Goal: Task Accomplishment & Management: Manage account settings

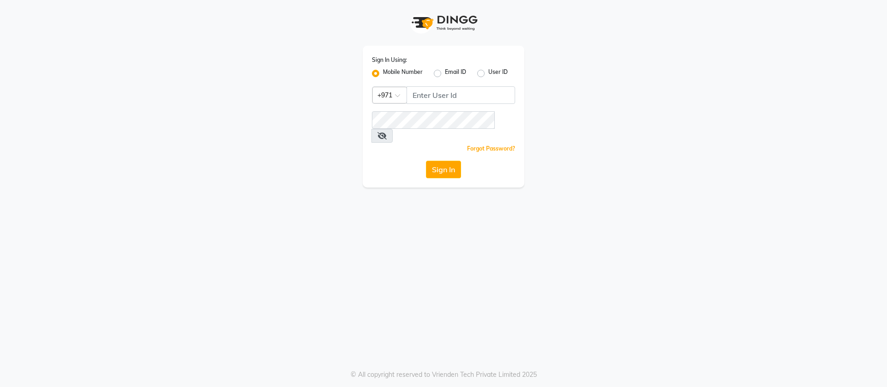
click at [232, 108] on div "Sign In Using: Mobile Number Email ID User ID Country Code × +971 Remember me F…" at bounding box center [443, 93] width 526 height 187
click at [429, 100] on input "Username" at bounding box center [460, 95] width 109 height 18
type input "543944492"
click at [426, 161] on button "Sign In" at bounding box center [443, 170] width 35 height 18
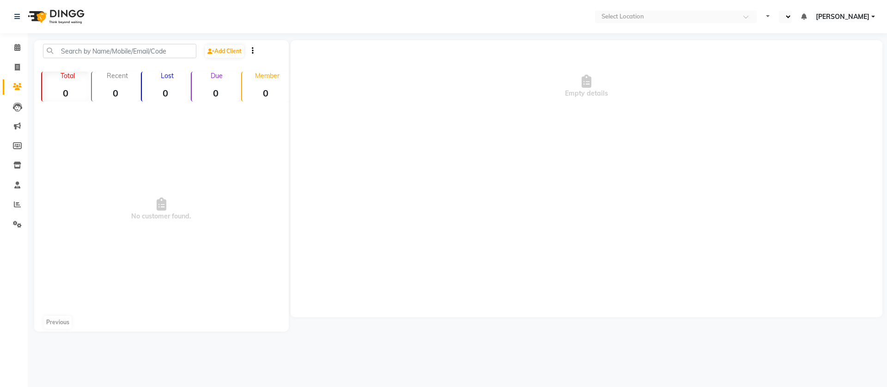
select select "en"
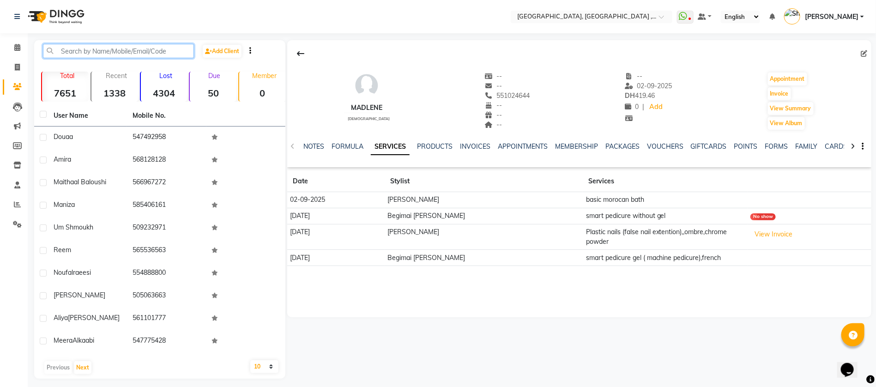
click at [110, 48] on input "text" at bounding box center [118, 51] width 151 height 14
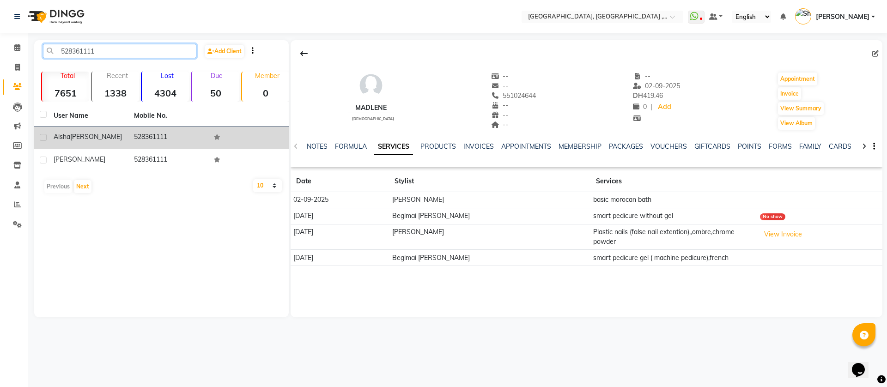
type input "528361111"
click at [108, 142] on td "[PERSON_NAME]" at bounding box center [88, 138] width 80 height 23
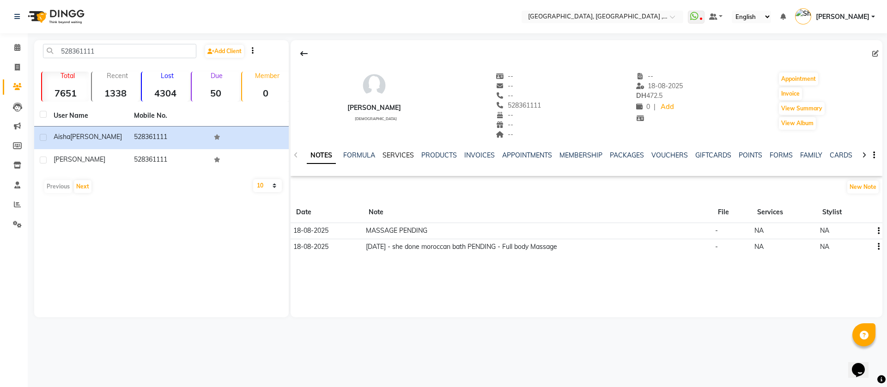
click at [399, 157] on link "SERVICES" at bounding box center [397, 155] width 31 height 8
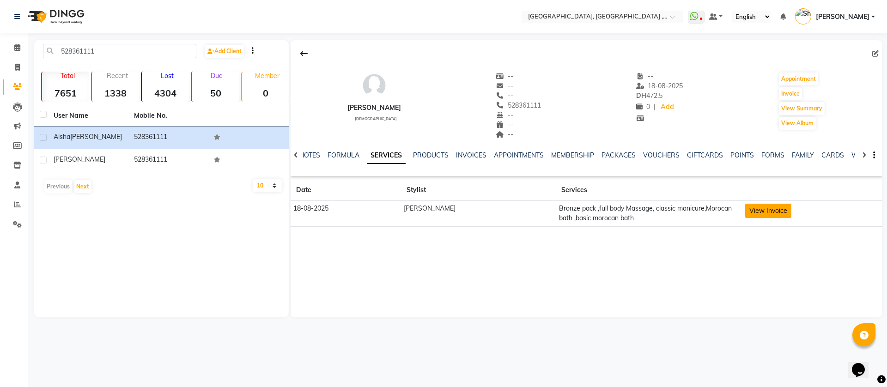
click at [767, 209] on button "View Invoice" at bounding box center [768, 211] width 46 height 14
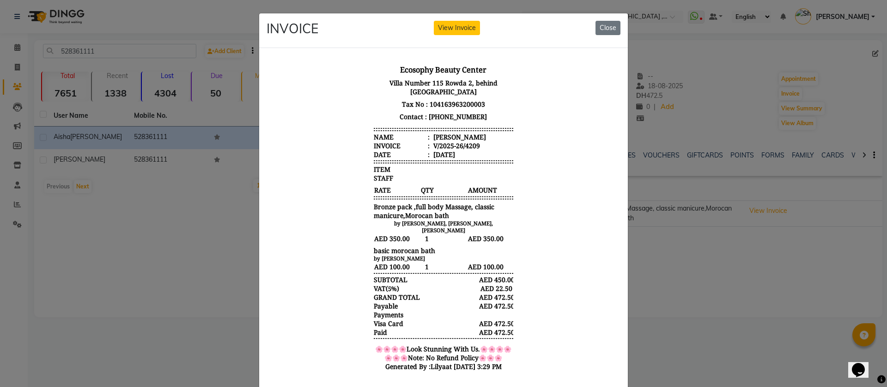
scroll to position [7, 0]
drag, startPoint x: 363, startPoint y: 239, endPoint x: 428, endPoint y: 239, distance: 65.6
click at [428, 244] on div "basic morocan bath" at bounding box center [443, 248] width 139 height 9
drag, startPoint x: 371, startPoint y: 250, endPoint x: 426, endPoint y: 246, distance: 54.7
click at [426, 253] on div "by [PERSON_NAME]" at bounding box center [443, 256] width 139 height 7
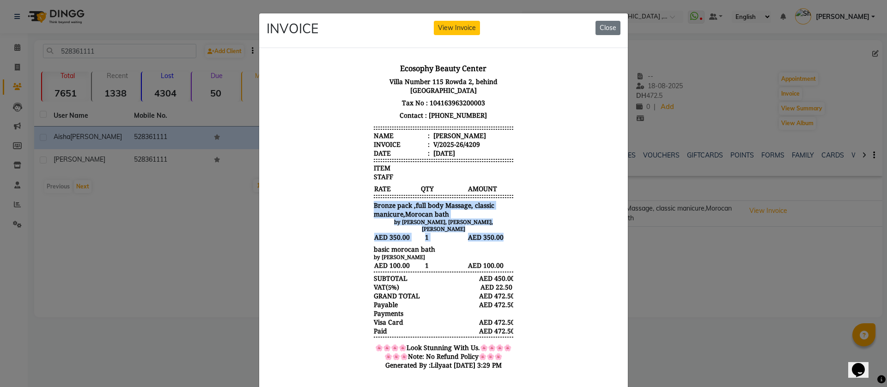
drag, startPoint x: 363, startPoint y: 196, endPoint x: 492, endPoint y: 231, distance: 133.1
click at [492, 231] on div "Ecosophy Beauty Center [GEOGRAPHIC_DATA], behind [GEOGRAPHIC_DATA] Tax No : 104…" at bounding box center [443, 217] width 147 height 321
drag, startPoint x: 423, startPoint y: 146, endPoint x: 477, endPoint y: 146, distance: 53.6
click at [477, 148] on li "Date : [DATE]" at bounding box center [443, 152] width 139 height 9
click at [597, 34] on button "Close" at bounding box center [607, 28] width 25 height 14
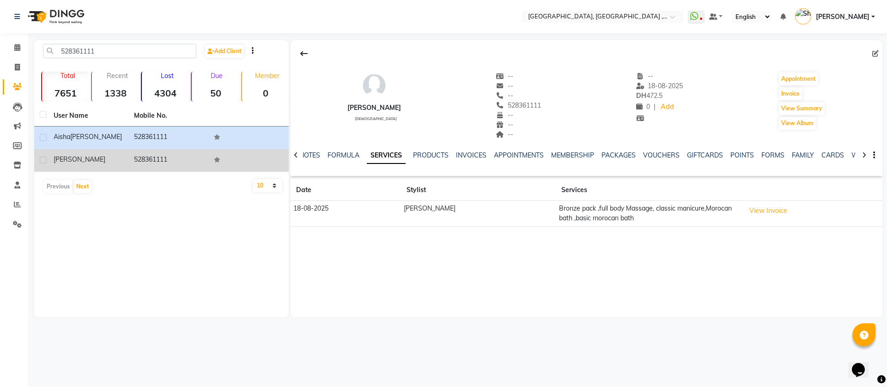
click at [135, 161] on td "528361111" at bounding box center [168, 160] width 80 height 23
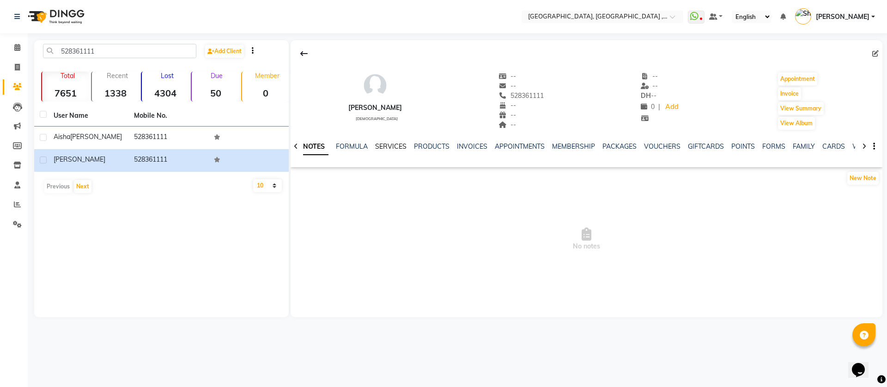
click at [397, 150] on link "SERVICES" at bounding box center [390, 146] width 31 height 8
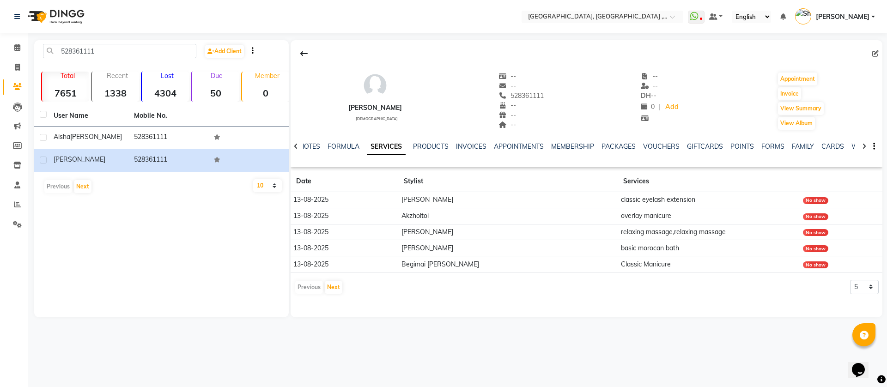
click at [397, 150] on link "SERVICES" at bounding box center [386, 147] width 39 height 17
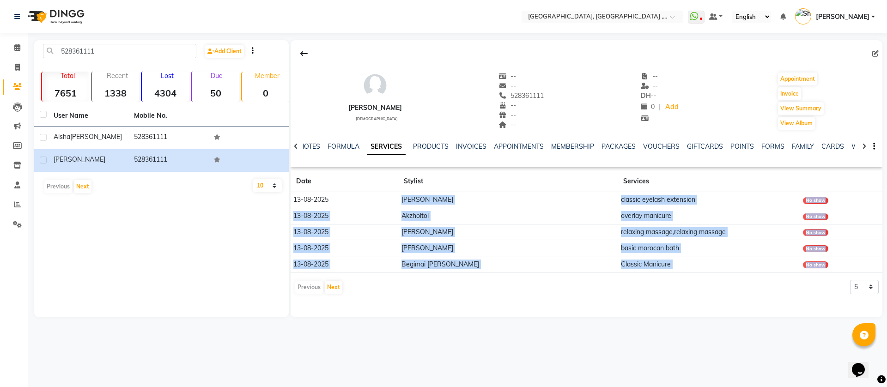
drag, startPoint x: 405, startPoint y: 199, endPoint x: 527, endPoint y: 302, distance: 160.2
click at [527, 302] on div "[PERSON_NAME] [DEMOGRAPHIC_DATA] -- -- 528361111 -- -- -- -- -- DH -- 0 | Add A…" at bounding box center [585, 178] width 591 height 277
click at [417, 271] on app-client-history "Date Stylist Services [DATE] [PERSON_NAME] classic eyelash extension No show [D…" at bounding box center [585, 233] width 591 height 124
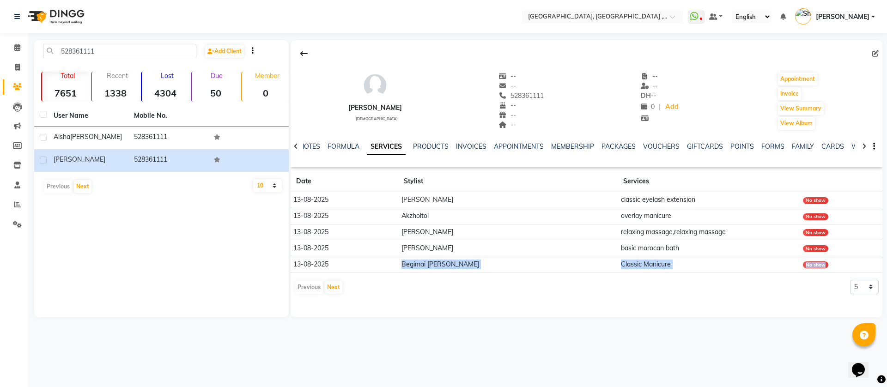
drag, startPoint x: 405, startPoint y: 262, endPoint x: 490, endPoint y: 272, distance: 86.1
click at [490, 272] on app-client-history "Date Stylist Services [DATE] [PERSON_NAME] classic eyelash extension No show [D…" at bounding box center [585, 233] width 591 height 124
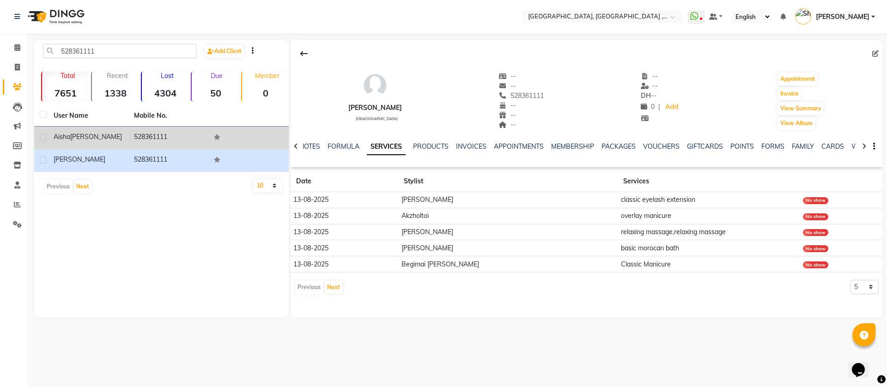
click at [155, 139] on td "528361111" at bounding box center [168, 138] width 80 height 23
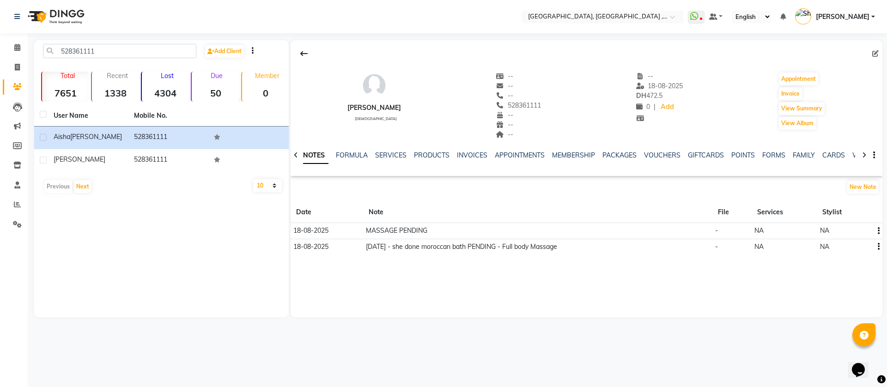
click at [387, 149] on div "NOTES FORMULA SERVICES PRODUCTS INVOICES APPOINTMENTS MEMBERSHIP PACKAGES VOUCH…" at bounding box center [585, 155] width 591 height 32
click at [391, 157] on link "SERVICES" at bounding box center [390, 155] width 31 height 8
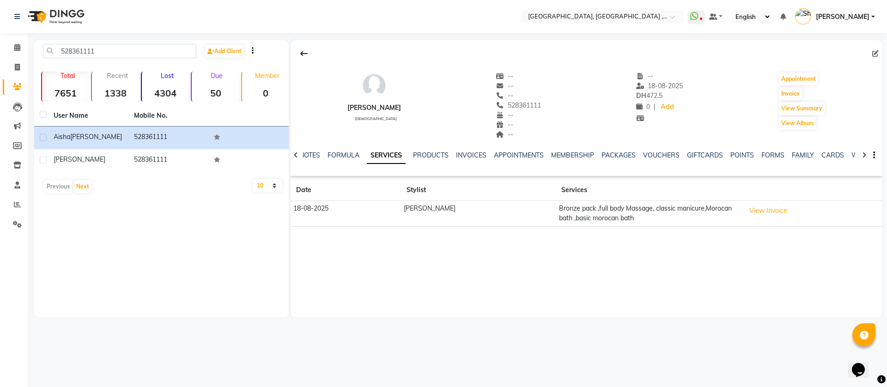
click at [428, 216] on td "[PERSON_NAME]" at bounding box center [478, 214] width 155 height 26
click at [417, 211] on td "[PERSON_NAME]" at bounding box center [478, 214] width 155 height 26
click at [770, 209] on button "View Invoice" at bounding box center [768, 211] width 46 height 14
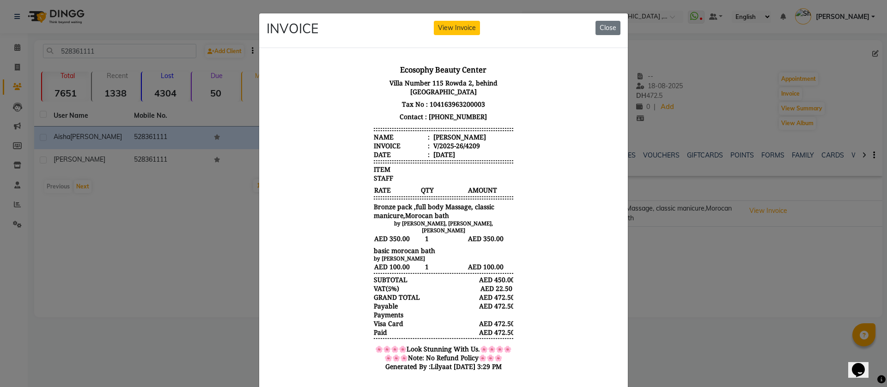
scroll to position [7, 0]
drag, startPoint x: 470, startPoint y: 321, endPoint x: 518, endPoint y: 321, distance: 47.6
click at [518, 321] on body "Ecosophy Beauty Center [GEOGRAPHIC_DATA], behind [GEOGRAPHIC_DATA] Tax No : 104…" at bounding box center [443, 217] width 346 height 321
click at [236, 109] on ngb-modal-window "INVOICE View Invoice Close" at bounding box center [443, 193] width 887 height 387
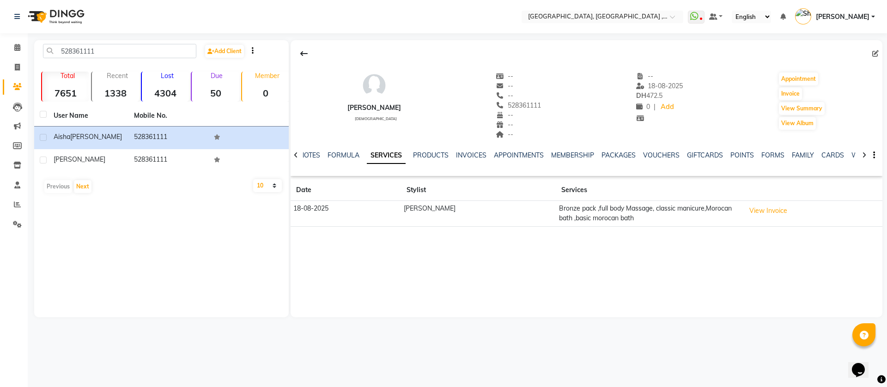
click at [399, 211] on td "18-08-2025" at bounding box center [345, 214] width 110 height 26
click at [470, 209] on td "[PERSON_NAME]" at bounding box center [478, 214] width 155 height 26
click at [760, 211] on button "View Invoice" at bounding box center [768, 211] width 46 height 14
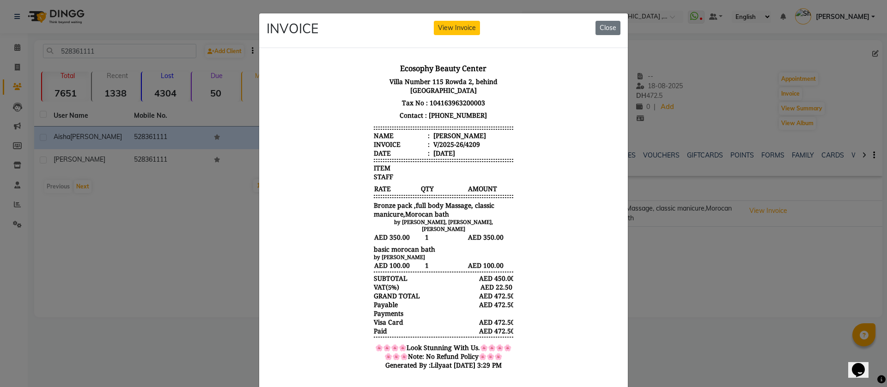
drag, startPoint x: 471, startPoint y: 94, endPoint x: 388, endPoint y: 90, distance: 83.2
click at [388, 96] on p "Tax No : 104163963200003" at bounding box center [443, 102] width 139 height 12
click at [600, 25] on button "Close" at bounding box center [607, 28] width 25 height 14
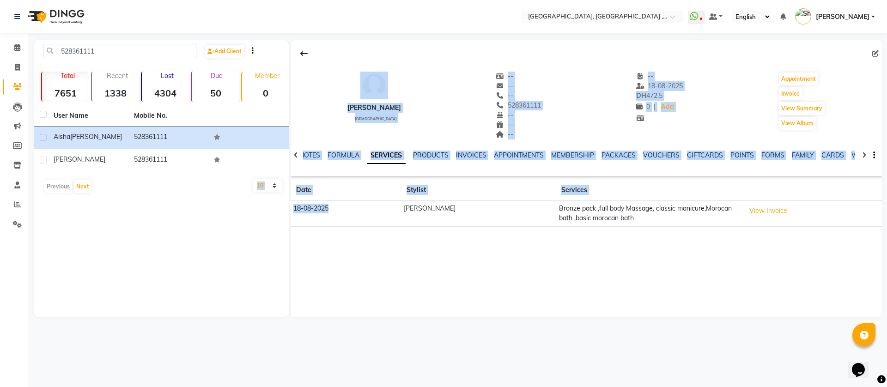
drag, startPoint x: 332, startPoint y: 205, endPoint x: 277, endPoint y: 211, distance: 55.8
click at [277, 211] on div "528361111 Add Client Total 7651 Recent 1338 Lost 4304 Due 50 Member 0 User Name…" at bounding box center [458, 178] width 848 height 277
click at [373, 226] on td "18-08-2025" at bounding box center [345, 214] width 110 height 26
drag, startPoint x: 327, startPoint y: 206, endPoint x: 276, endPoint y: 208, distance: 51.3
click at [276, 208] on div "528361111 Add Client Total 7651 Recent 1338 Lost 4304 Due 50 Member 0 User Name…" at bounding box center [458, 178] width 848 height 277
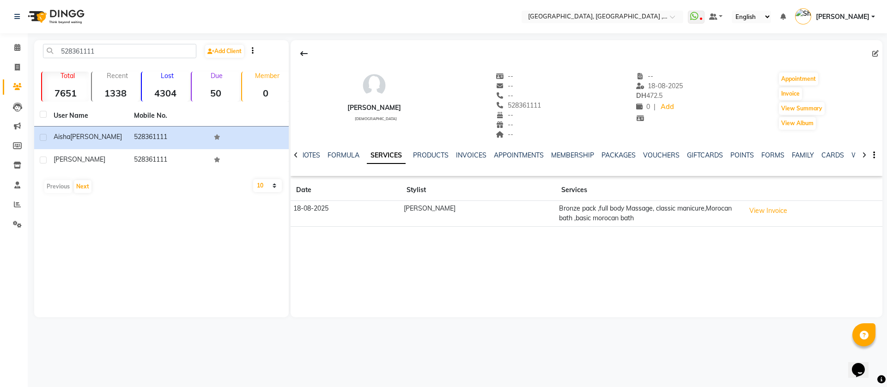
click at [276, 208] on div "528361111 Add Client Total 7651 Recent 1338 Lost 4304 Due 50 Member 0 User Name…" at bounding box center [161, 178] width 254 height 277
click at [305, 208] on td "18-08-2025" at bounding box center [345, 214] width 110 height 26
click at [758, 208] on button "View Invoice" at bounding box center [768, 211] width 46 height 14
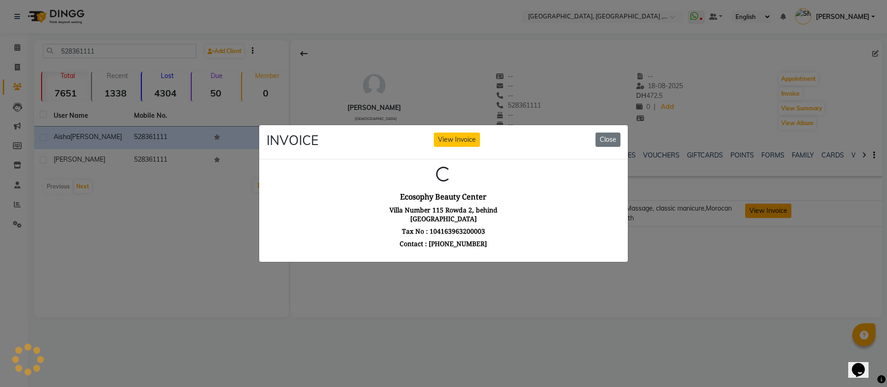
scroll to position [0, 0]
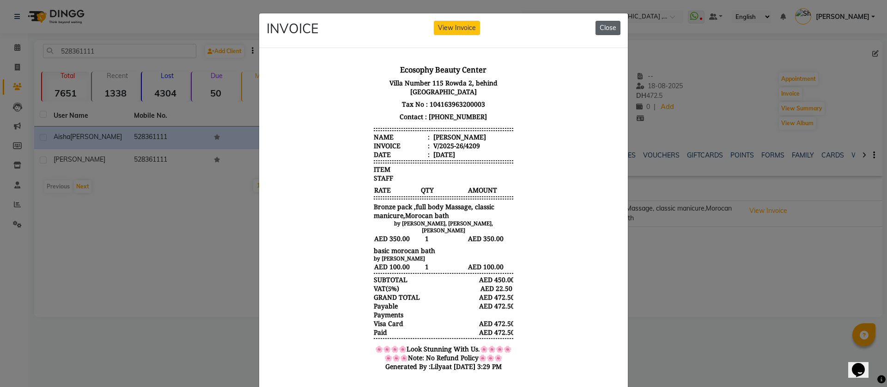
click at [613, 26] on button "Close" at bounding box center [607, 28] width 25 height 14
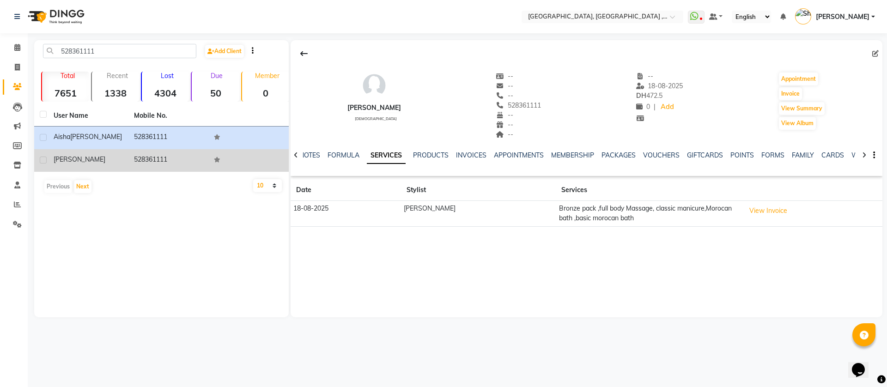
click at [72, 165] on td "[PERSON_NAME]" at bounding box center [88, 160] width 80 height 23
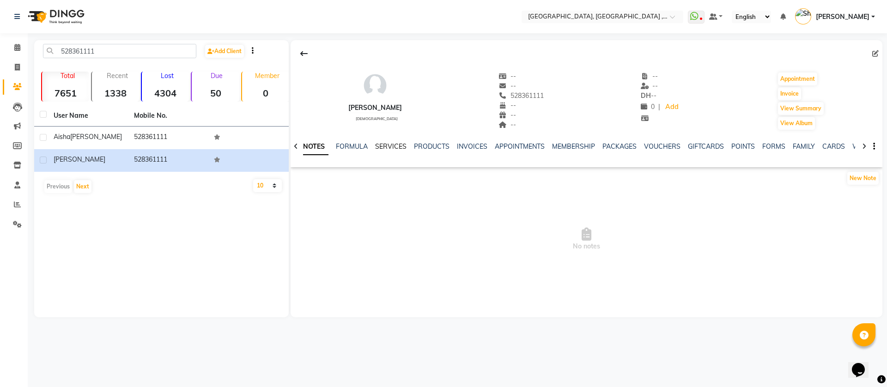
click at [393, 146] on link "SERVICES" at bounding box center [390, 146] width 31 height 8
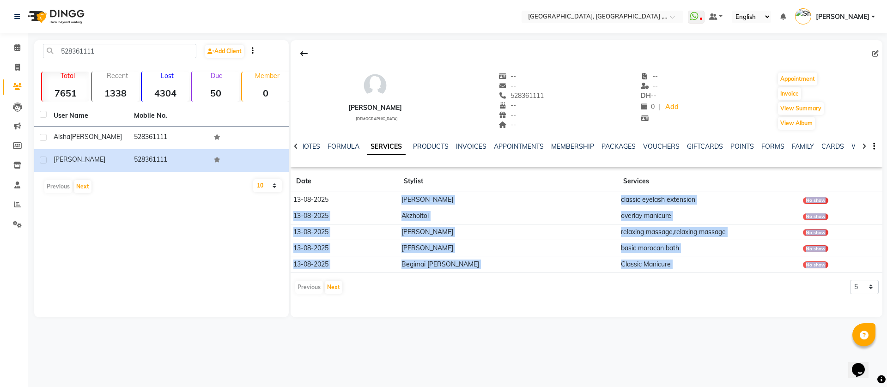
drag, startPoint x: 405, startPoint y: 196, endPoint x: 836, endPoint y: 267, distance: 436.2
click at [836, 267] on tbody "[DATE] [PERSON_NAME] classic eyelash extension No show [DATE] Akzholtoi overlay…" at bounding box center [585, 232] width 591 height 80
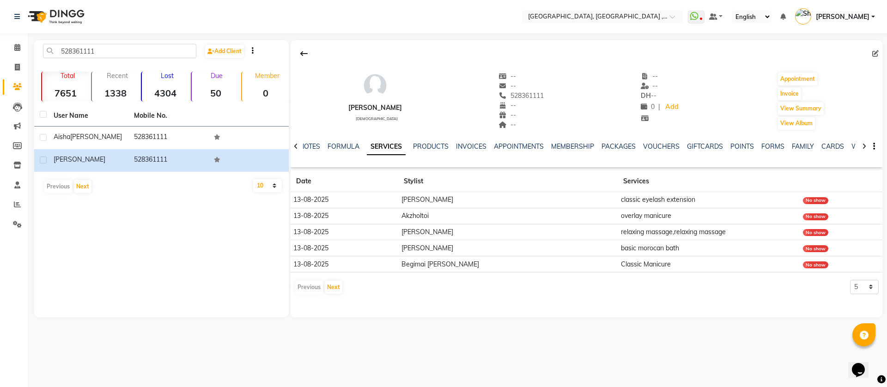
click at [836, 267] on td "No show" at bounding box center [841, 264] width 82 height 16
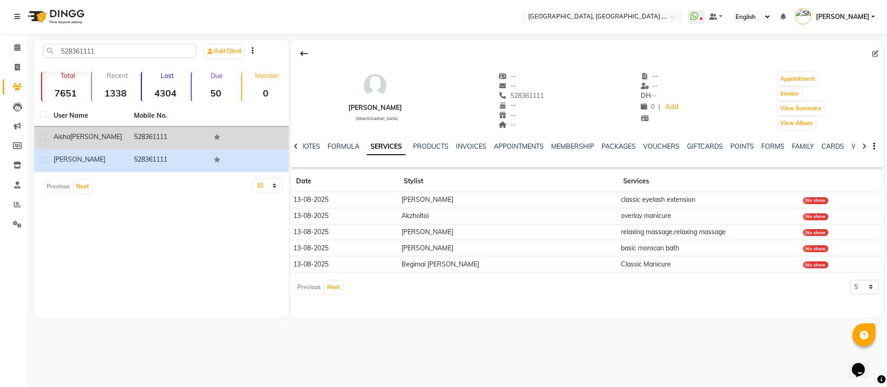
click at [140, 141] on td "528361111" at bounding box center [168, 138] width 80 height 23
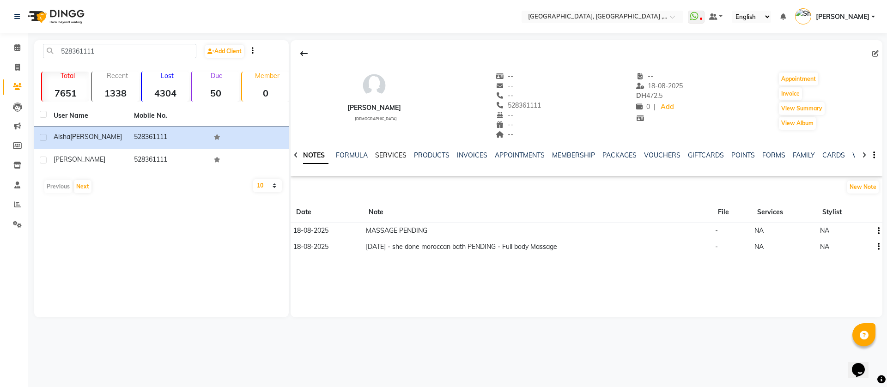
click at [393, 159] on link "SERVICES" at bounding box center [390, 155] width 31 height 8
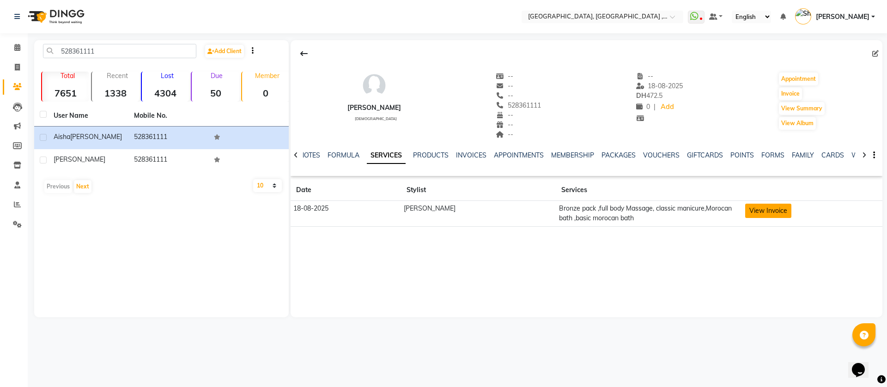
click at [776, 209] on button "View Invoice" at bounding box center [768, 211] width 46 height 14
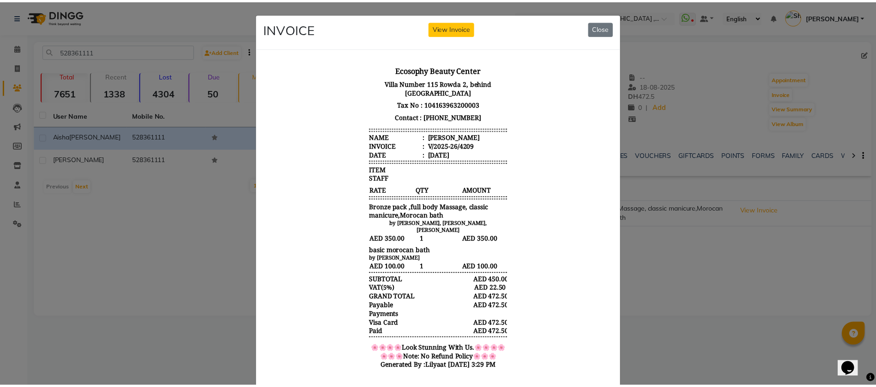
scroll to position [7, 0]
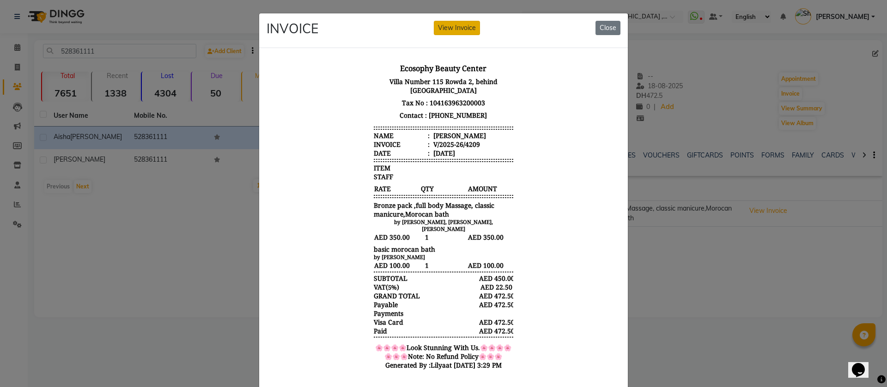
click at [442, 28] on button "View Invoice" at bounding box center [457, 28] width 46 height 14
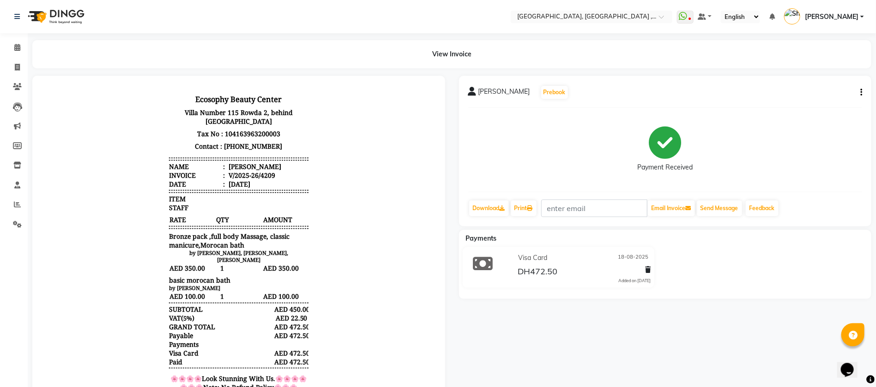
click at [102, 203] on body "Ecosophy Beauty Center [GEOGRAPHIC_DATA], behind [GEOGRAPHIC_DATA] Tax No : 104…" at bounding box center [238, 248] width 387 height 321
click at [99, 201] on body "Ecosophy Beauty Center [GEOGRAPHIC_DATA], behind [GEOGRAPHIC_DATA] Tax No : 104…" at bounding box center [238, 248] width 387 height 321
click at [91, 197] on body "Ecosophy Beauty Center [GEOGRAPHIC_DATA], behind [GEOGRAPHIC_DATA] Tax No : 104…" at bounding box center [238, 248] width 387 height 321
click at [91, 198] on body "Ecosophy Beauty Center [GEOGRAPHIC_DATA], behind [GEOGRAPHIC_DATA] Tax No : 104…" at bounding box center [238, 248] width 387 height 321
click at [15, 15] on icon at bounding box center [17, 16] width 6 height 6
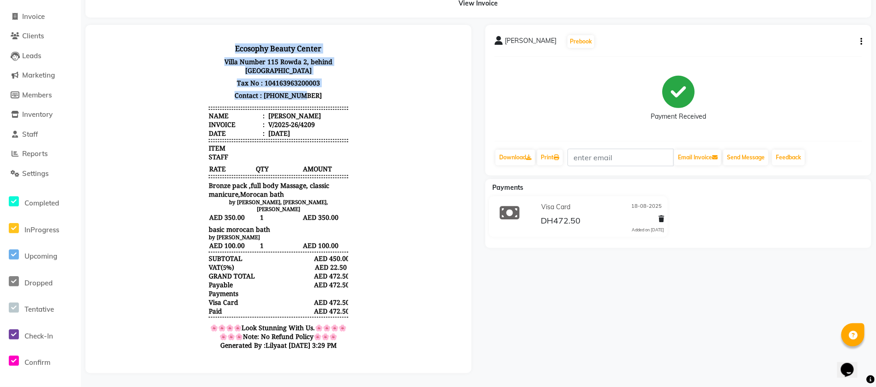
drag, startPoint x: 304, startPoint y: 88, endPoint x: 205, endPoint y: 29, distance: 115.5
click at [205, 34] on html "Ecosophy Beauty Center [GEOGRAPHIC_DATA], behind [GEOGRAPHIC_DATA] Tax No : 104…" at bounding box center [278, 198] width 368 height 328
copy div "Ecosophy Beauty Center [GEOGRAPHIC_DATA][STREET_ADDRESS], behind Hamediya Polic…"
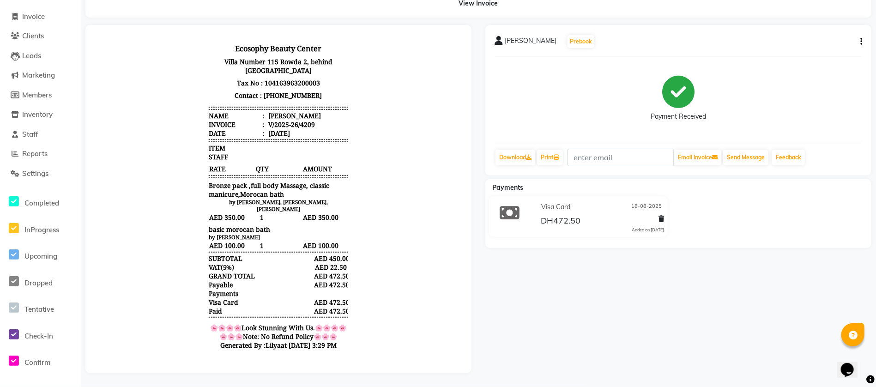
click at [153, 139] on body "Ecosophy Beauty Center [GEOGRAPHIC_DATA], behind [GEOGRAPHIC_DATA] Tax No : 104…" at bounding box center [278, 197] width 360 height 321
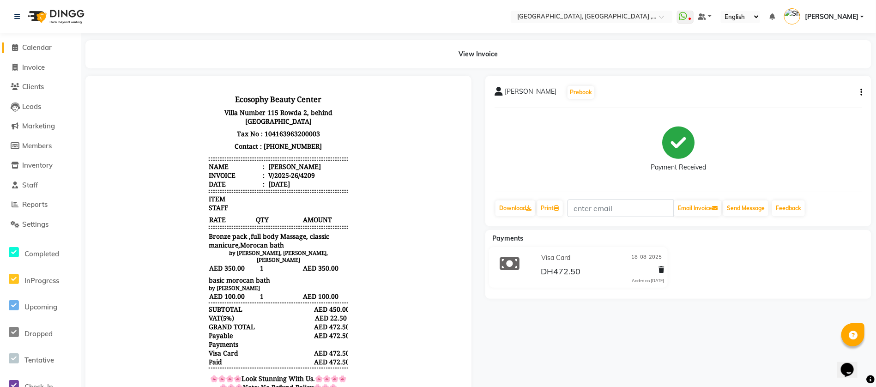
click at [26, 43] on span "Calendar" at bounding box center [37, 47] width 30 height 9
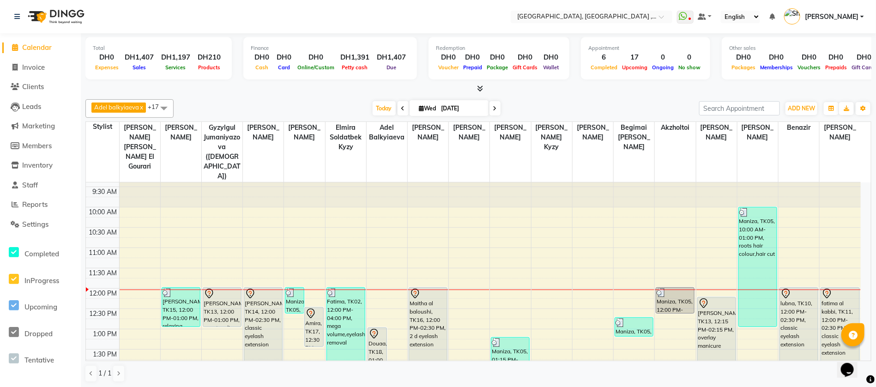
scroll to position [19, 0]
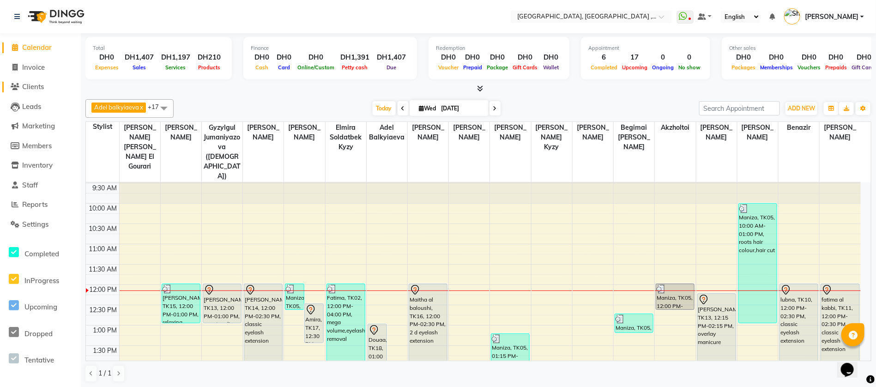
drag, startPoint x: 40, startPoint y: 85, endPoint x: 49, endPoint y: 87, distance: 9.4
click at [40, 85] on span "Clients" at bounding box center [33, 86] width 22 height 9
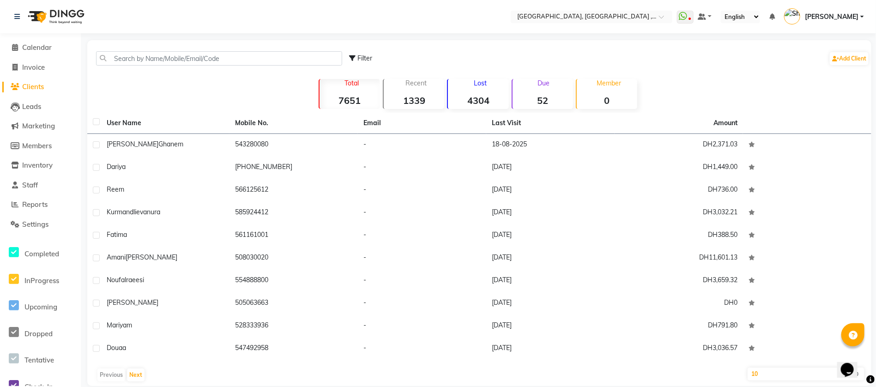
click at [219, 44] on div "Filter Add Client" at bounding box center [479, 58] width 780 height 29
click at [216, 66] on div "Filter Add Client" at bounding box center [479, 58] width 780 height 29
click at [213, 54] on input "text" at bounding box center [219, 58] width 246 height 14
paste input "[PHONE_NUMBER]"
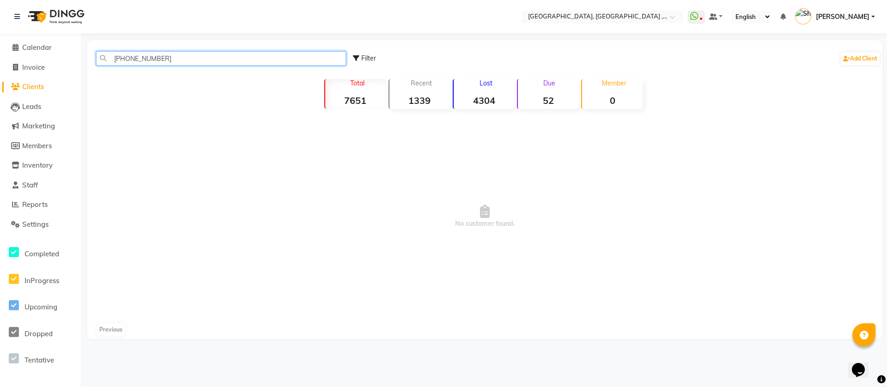
drag, startPoint x: 132, startPoint y: 59, endPoint x: 98, endPoint y: 51, distance: 34.6
click at [98, 51] on input "[PHONE_NUMBER]" at bounding box center [221, 58] width 250 height 14
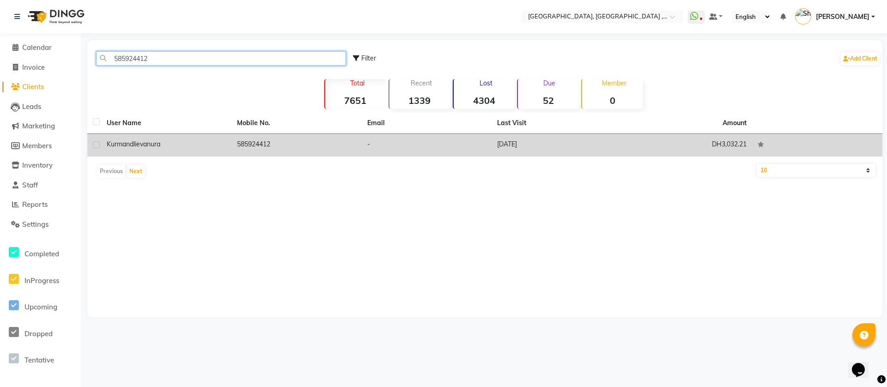
type input "585924412"
click at [156, 144] on span "nura" at bounding box center [153, 144] width 13 height 8
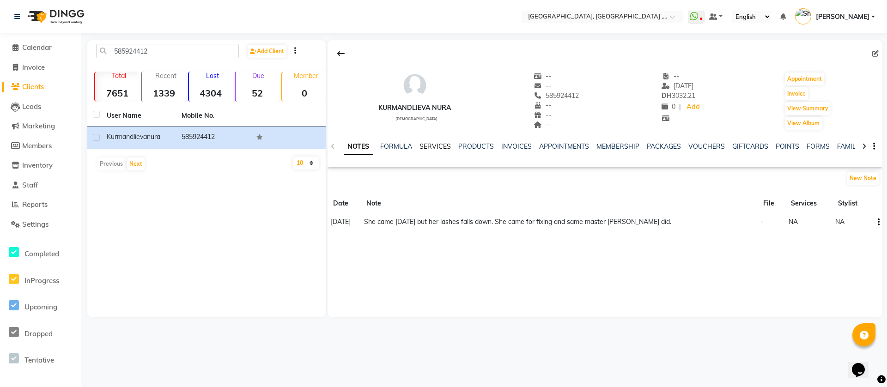
click at [433, 143] on link "SERVICES" at bounding box center [434, 146] width 31 height 8
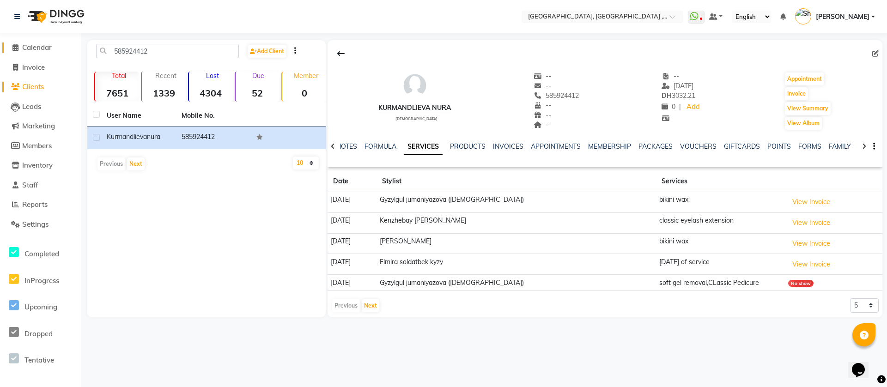
click at [32, 48] on span "Calendar" at bounding box center [37, 47] width 30 height 9
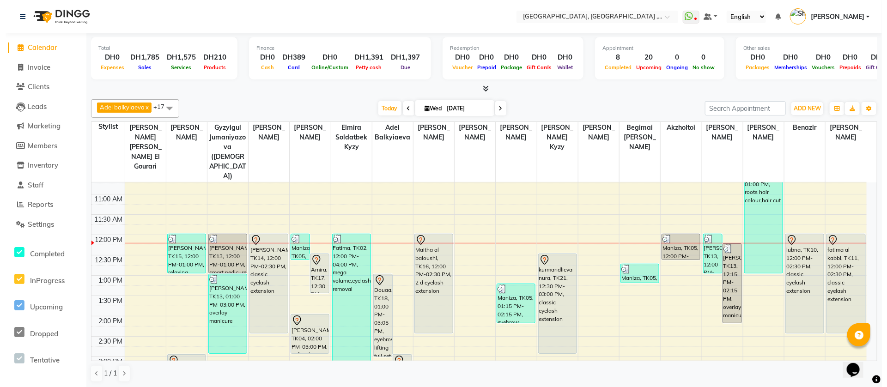
scroll to position [139, 0]
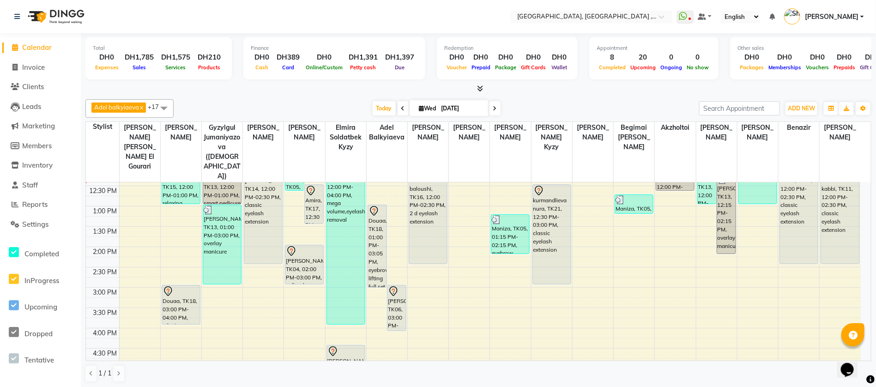
drag, startPoint x: 855, startPoint y: 16, endPoint x: 848, endPoint y: 23, distance: 10.1
click at [855, 18] on span "[PERSON_NAME]" at bounding box center [832, 17] width 54 height 10
click at [822, 69] on link "Sign out" at bounding box center [816, 66] width 84 height 14
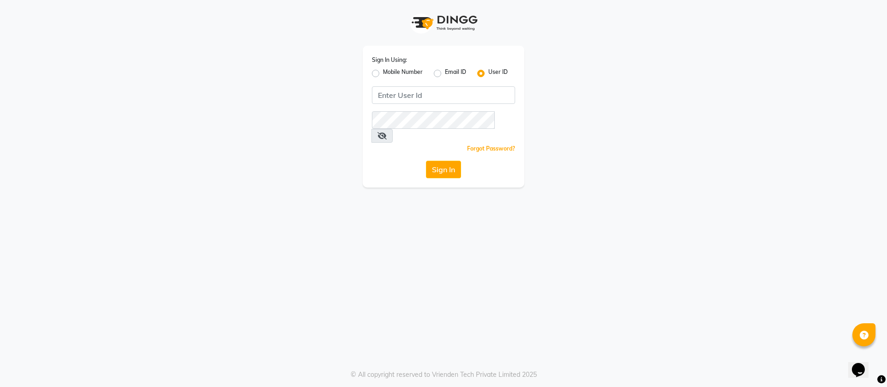
click at [395, 75] on label "Mobile Number" at bounding box center [403, 73] width 40 height 11
click at [389, 74] on input "Mobile Number" at bounding box center [386, 71] width 6 height 6
radio input "true"
radio input "false"
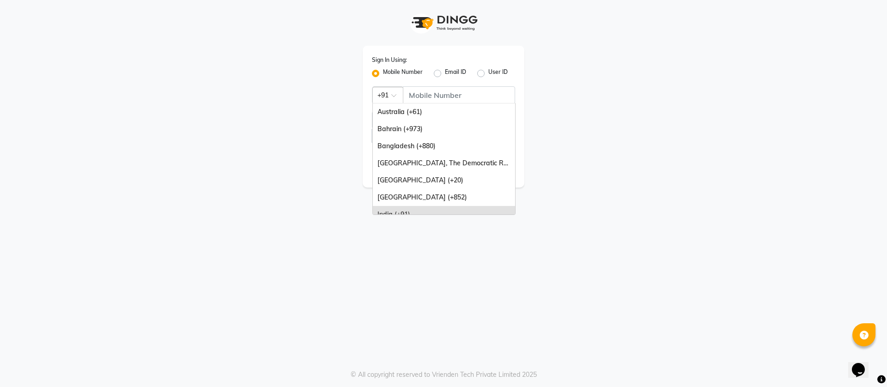
click at [385, 94] on div at bounding box center [388, 95] width 30 height 10
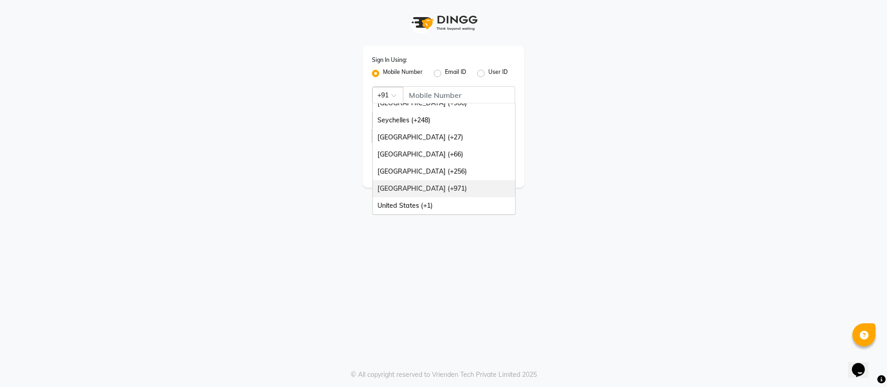
click at [416, 187] on div "[GEOGRAPHIC_DATA] (+971)" at bounding box center [444, 188] width 142 height 17
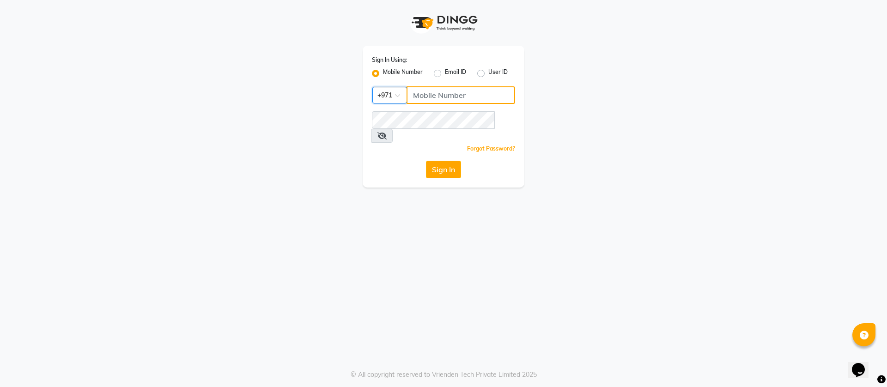
click at [442, 95] on input "Username" at bounding box center [460, 95] width 109 height 18
type input "709356793"
click at [426, 161] on button "Sign In" at bounding box center [443, 170] width 35 height 18
